Goal: Find specific page/section: Find specific page/section

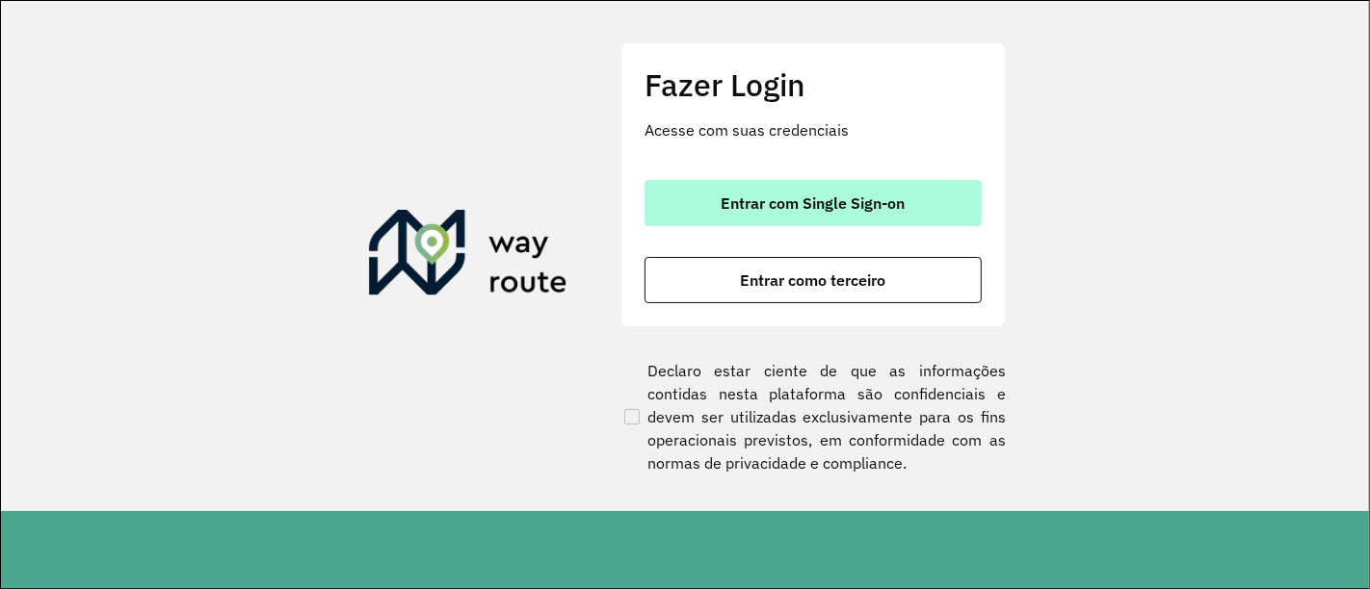
click at [731, 222] on button "Entrar com Single Sign-on" at bounding box center [812, 203] width 337 height 46
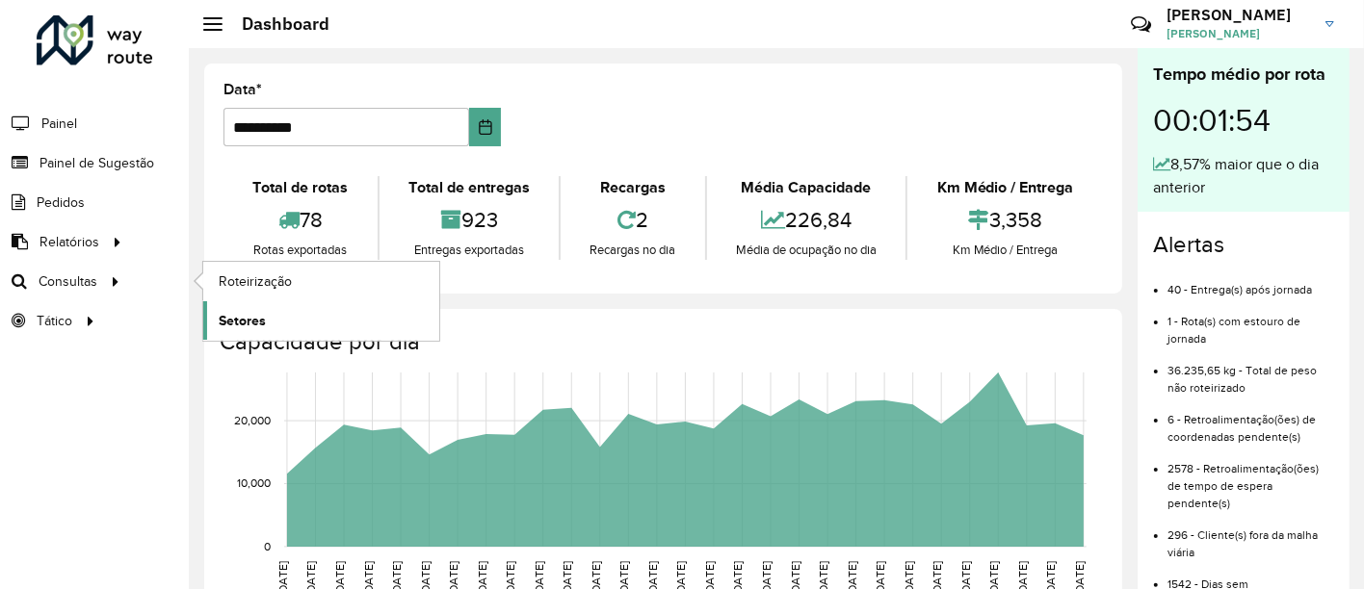
click at [260, 311] on span "Setores" at bounding box center [242, 321] width 47 height 20
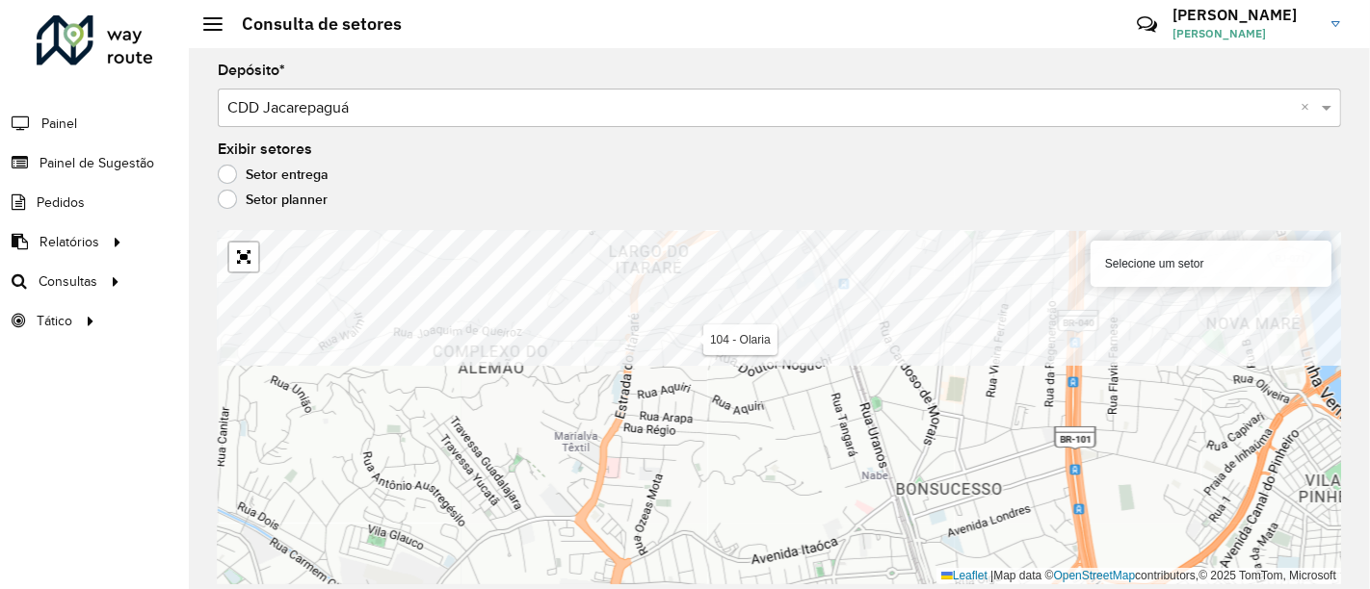
click at [663, 196] on formly-group "Depósito * Selecione um depósito × CDD Jacarepaguá × Exibir setores Setor entre…" at bounding box center [779, 324] width 1123 height 521
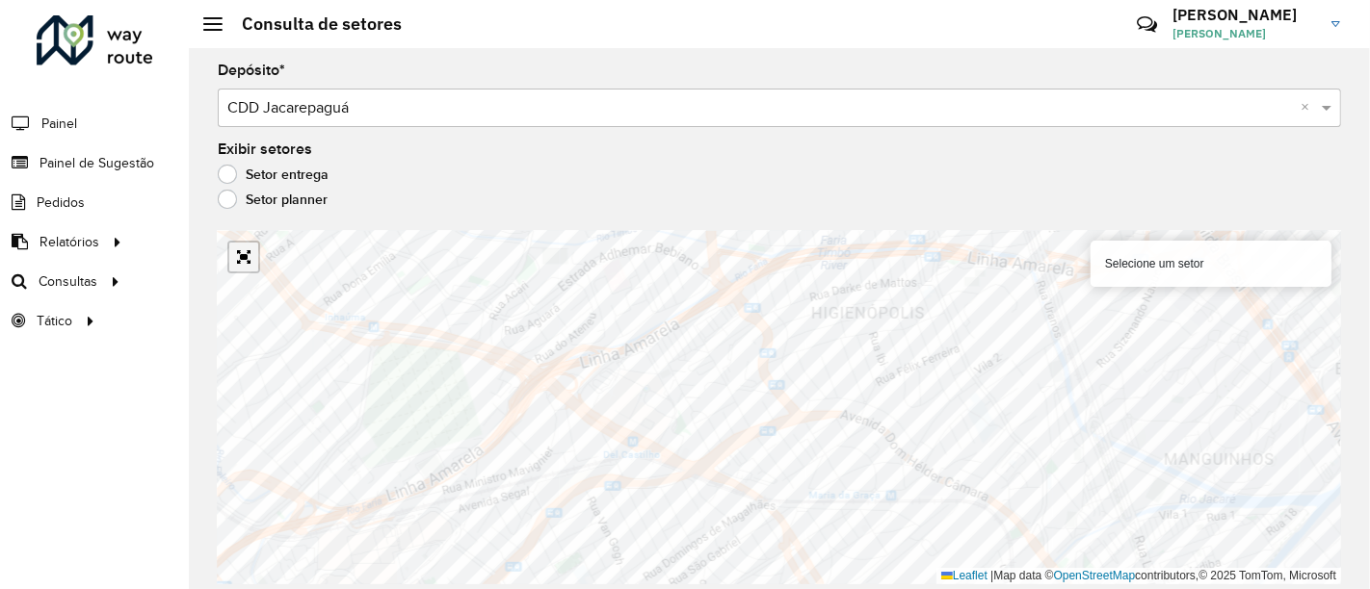
click at [239, 251] on link "Abrir mapa em tela cheia" at bounding box center [243, 257] width 29 height 29
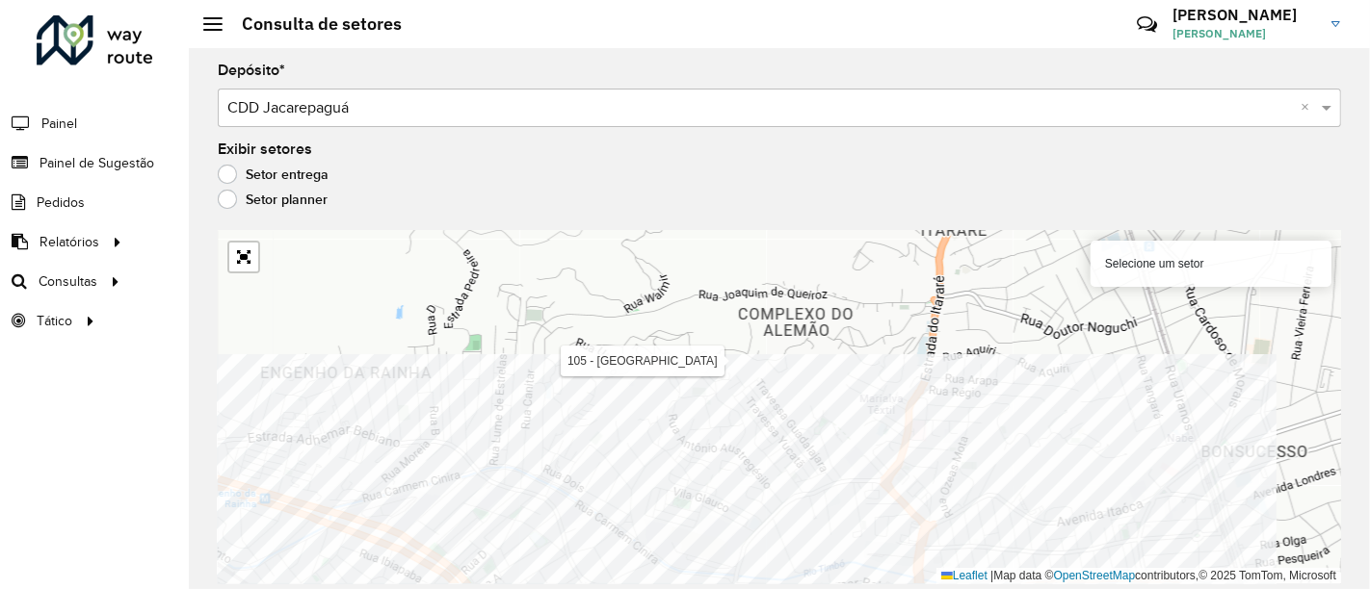
click at [614, 589] on html "Aguarde... Pop-up bloqueado! Seu navegador bloqueou automáticamente a abertura …" at bounding box center [685, 294] width 1370 height 589
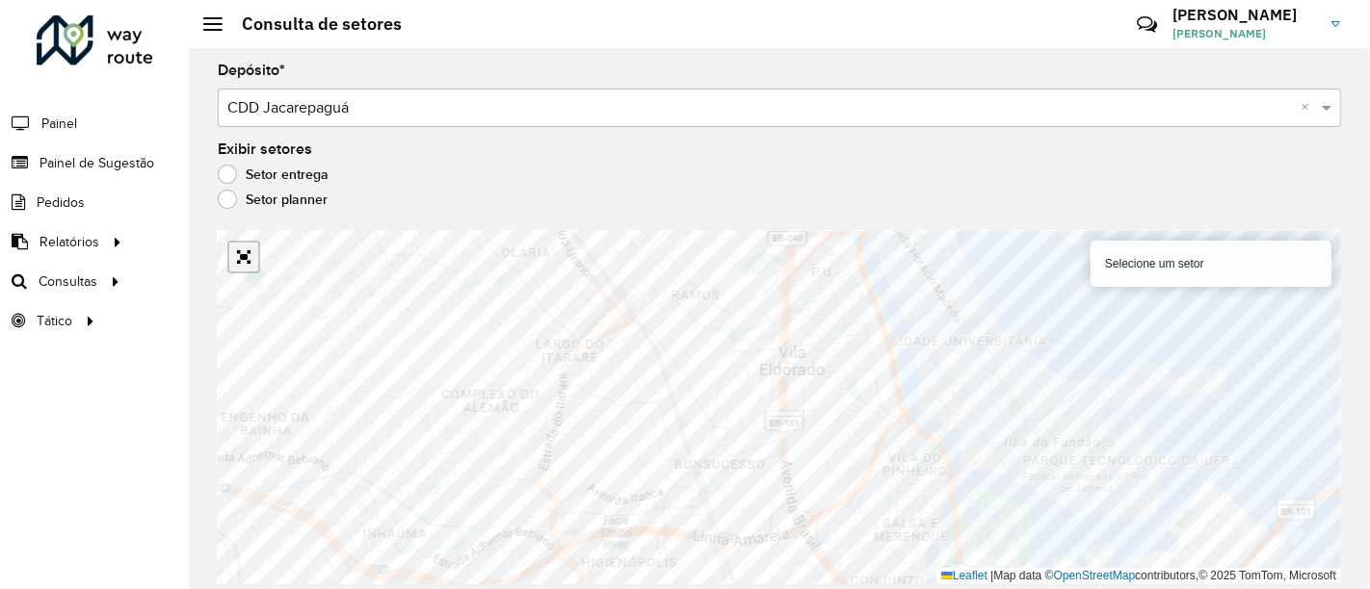
click at [239, 253] on link "Abrir mapa em tela cheia" at bounding box center [243, 257] width 29 height 29
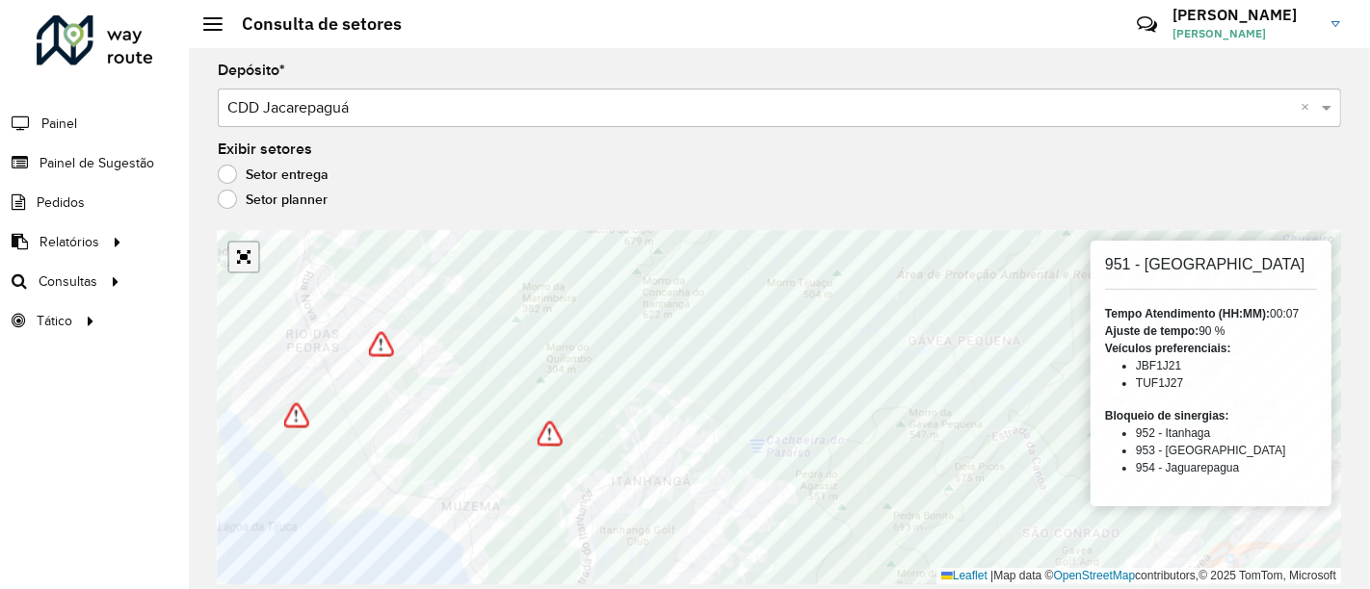
drag, startPoint x: 240, startPoint y: 267, endPoint x: 237, endPoint y: 396, distance: 129.1
click at [238, 267] on link "Abrir mapa em tela cheia" at bounding box center [243, 257] width 29 height 29
